Goal: Use online tool/utility

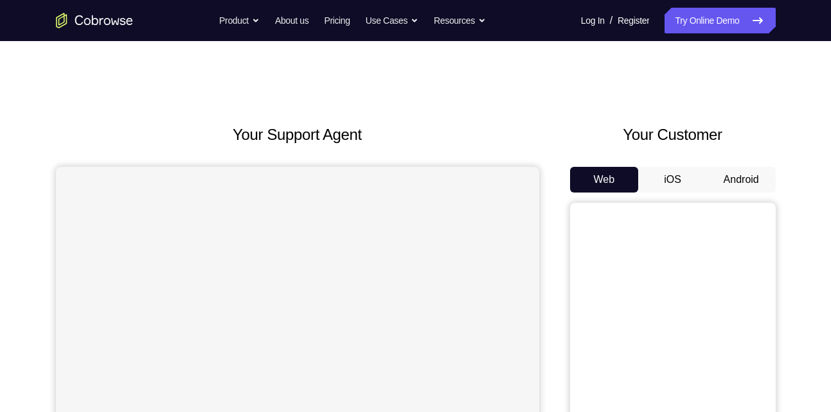
click at [723, 178] on button "Android" at bounding box center [741, 180] width 69 height 26
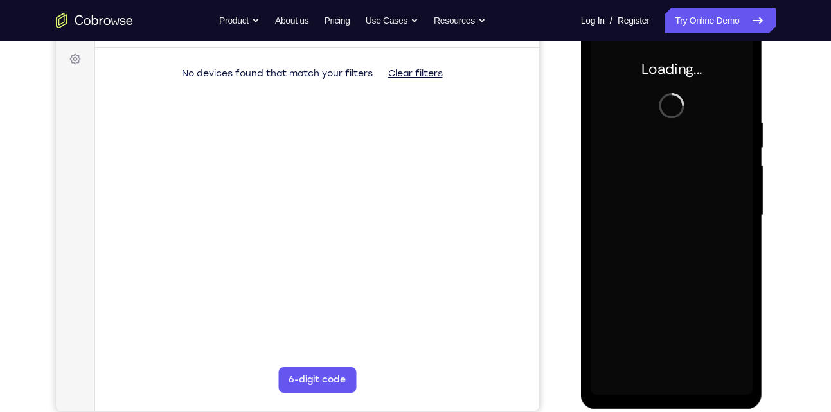
scroll to position [185, 0]
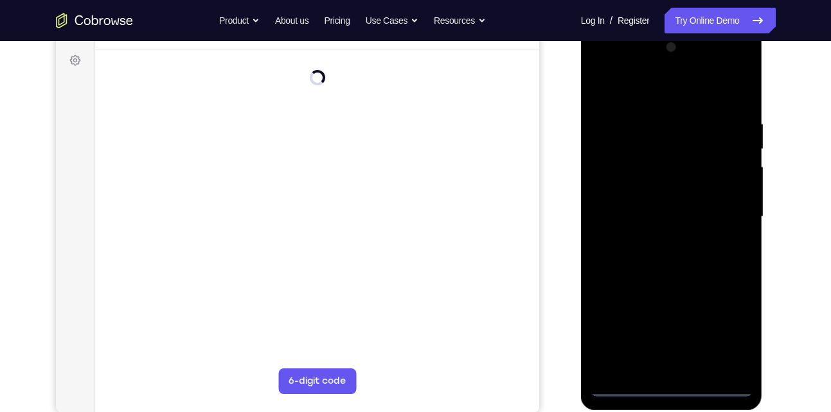
click at [673, 378] on div at bounding box center [671, 217] width 162 height 360
click at [670, 384] on div at bounding box center [671, 217] width 162 height 360
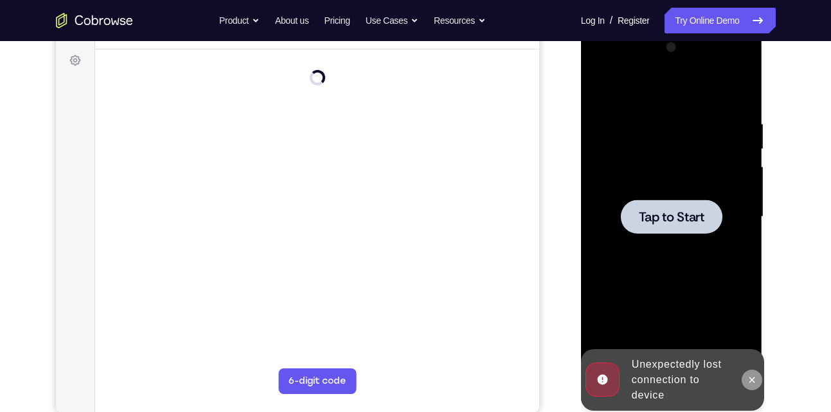
click at [747, 383] on icon at bounding box center [751, 380] width 10 height 10
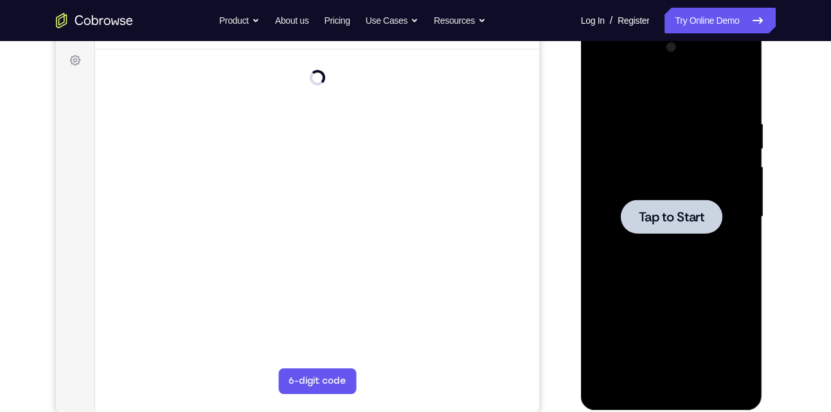
click at [676, 222] on span "Tap to Start" at bounding box center [671, 217] width 66 height 13
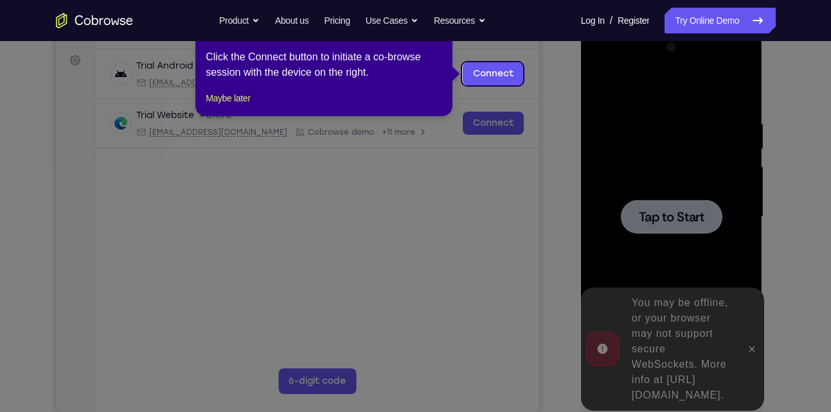
click at [687, 200] on icon at bounding box center [420, 206] width 840 height 412
drag, startPoint x: 521, startPoint y: 168, endPoint x: 673, endPoint y: 37, distance: 200.9
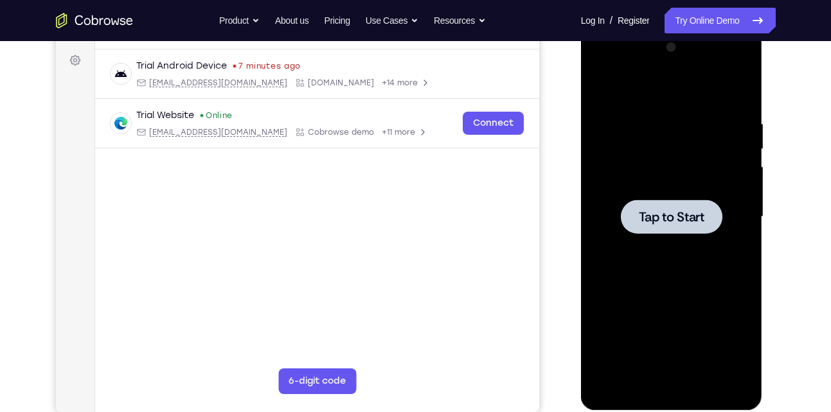
click at [19, 85] on div "Your Support Agent Your Customer Web iOS Android Next Steps We’d be happy to gi…" at bounding box center [415, 279] width 822 height 847
click at [683, 218] on span "Tap to Start" at bounding box center [671, 217] width 66 height 13
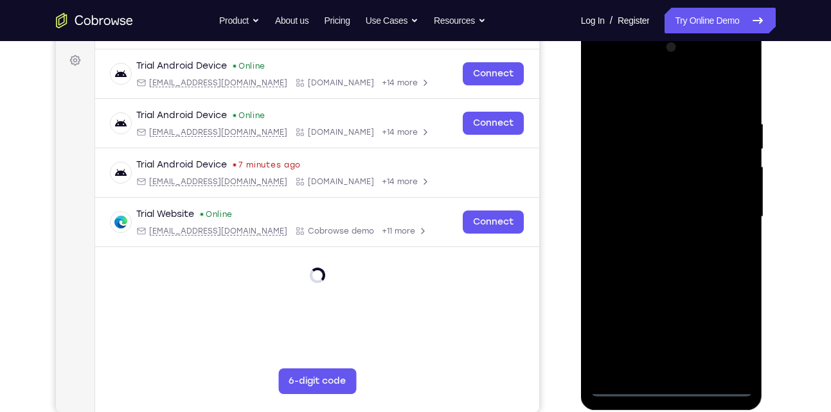
click at [669, 385] on div at bounding box center [671, 217] width 162 height 360
click at [726, 331] on div at bounding box center [671, 217] width 162 height 360
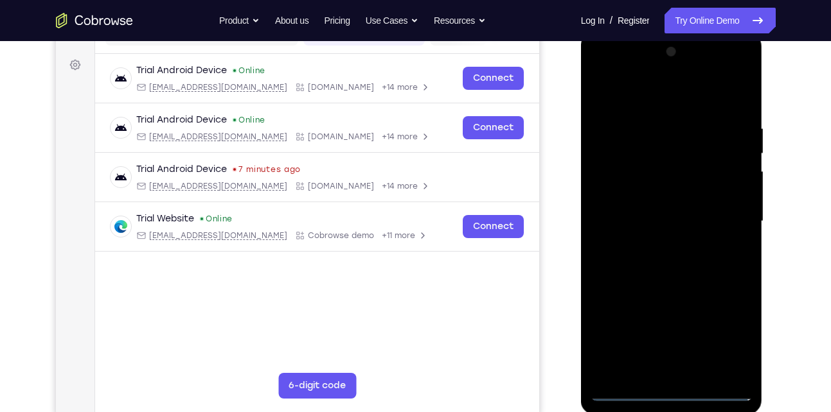
scroll to position [180, 0]
click at [725, 335] on div at bounding box center [671, 222] width 162 height 360
click at [617, 68] on div at bounding box center [671, 222] width 162 height 360
click at [725, 212] on div at bounding box center [671, 222] width 162 height 360
click at [660, 245] on div at bounding box center [671, 222] width 162 height 360
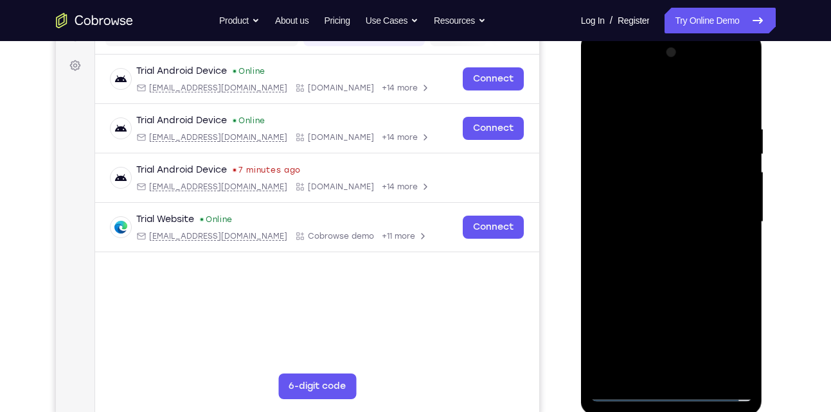
click at [642, 214] on div at bounding box center [671, 222] width 162 height 360
click at [633, 213] on div at bounding box center [671, 222] width 162 height 360
click at [626, 195] on div at bounding box center [671, 222] width 162 height 360
click at [636, 229] on div at bounding box center [671, 222] width 162 height 360
click at [627, 266] on div at bounding box center [671, 222] width 162 height 360
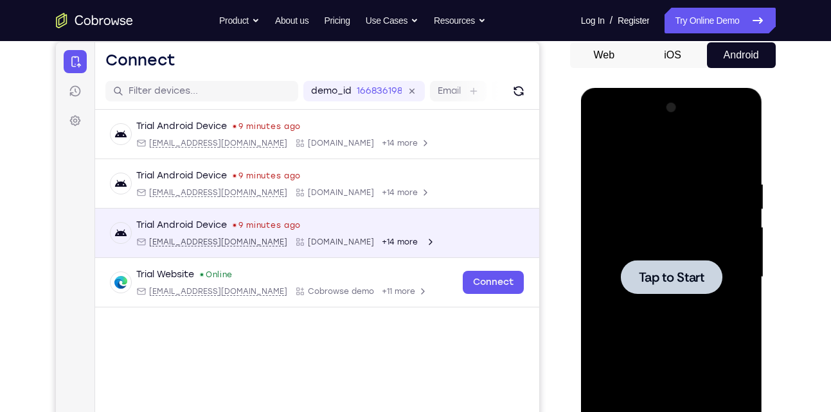
scroll to position [0, 0]
